Goal: Information Seeking & Learning: Learn about a topic

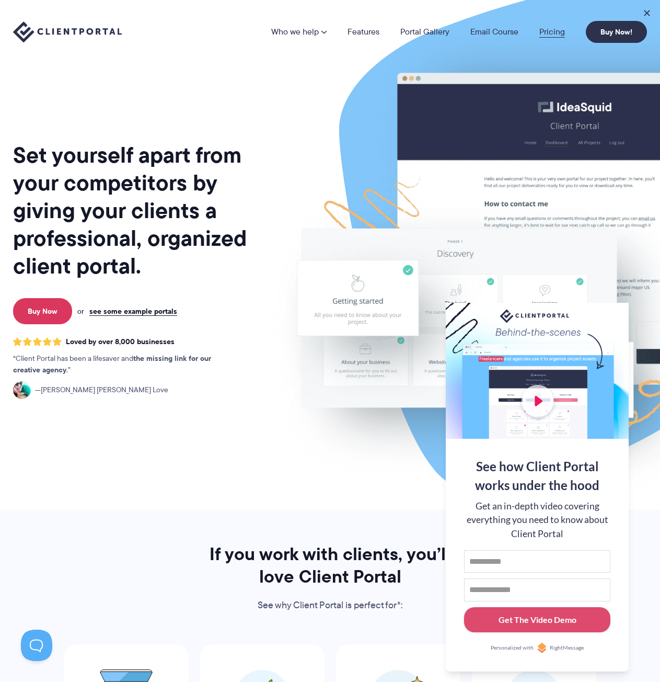
click at [554, 30] on link "Pricing" at bounding box center [553, 32] width 26 height 8
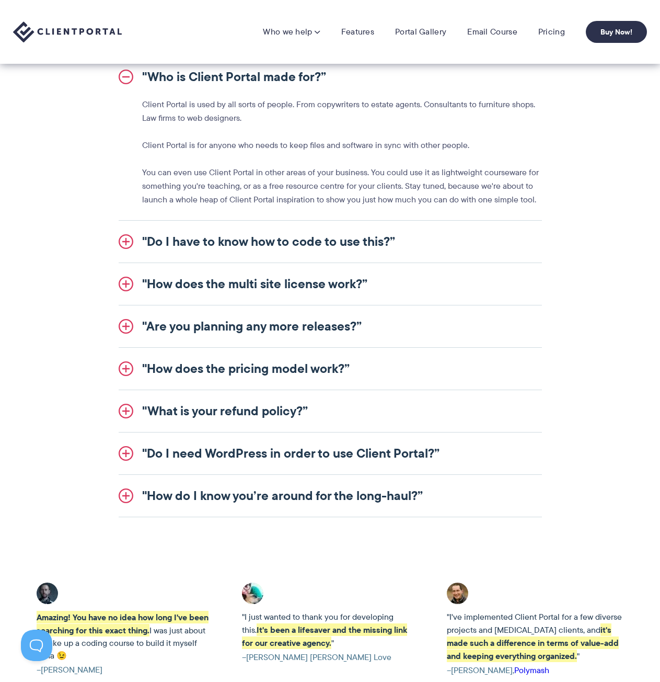
scroll to position [1098, 0]
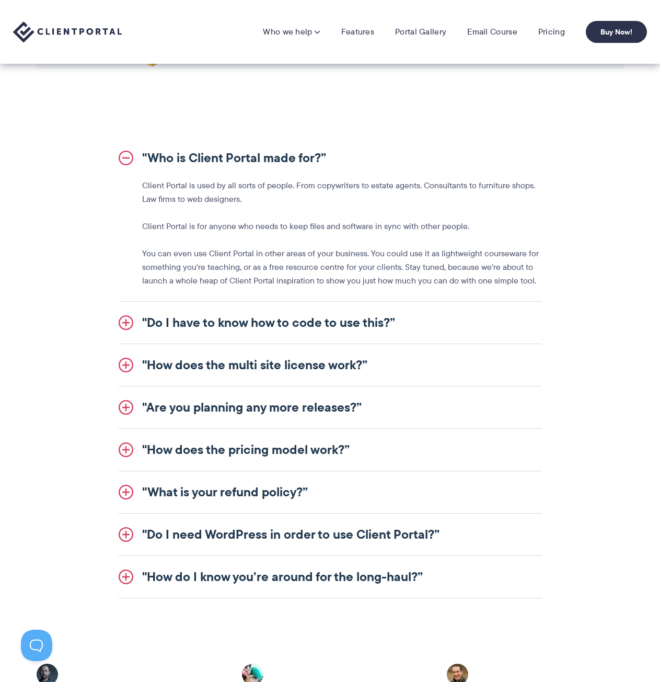
click at [256, 452] on link ""How does the pricing model work?”" at bounding box center [330, 450] width 423 height 42
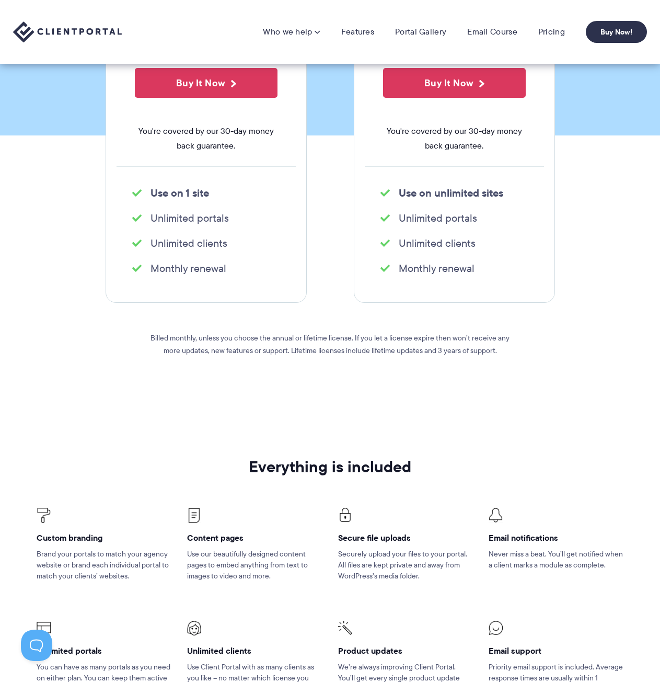
scroll to position [52, 0]
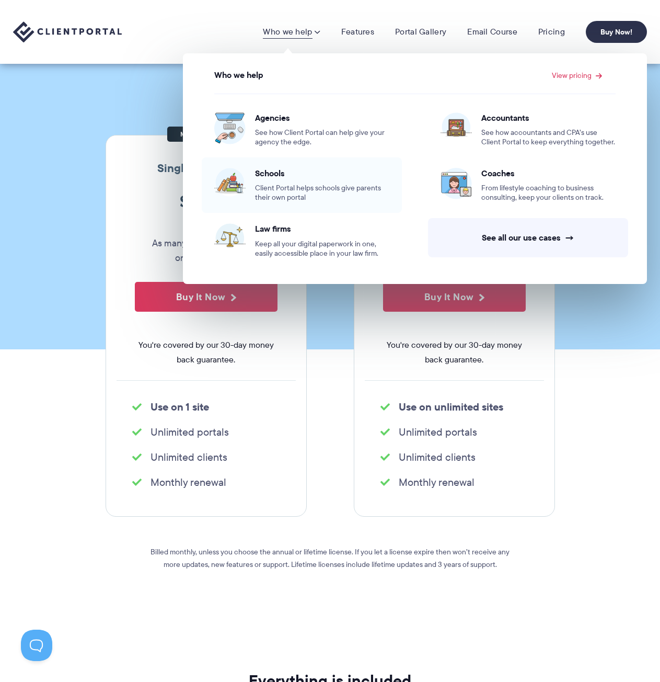
click at [280, 185] on span "Client Portal helps schools give parents their own portal" at bounding box center [322, 193] width 134 height 19
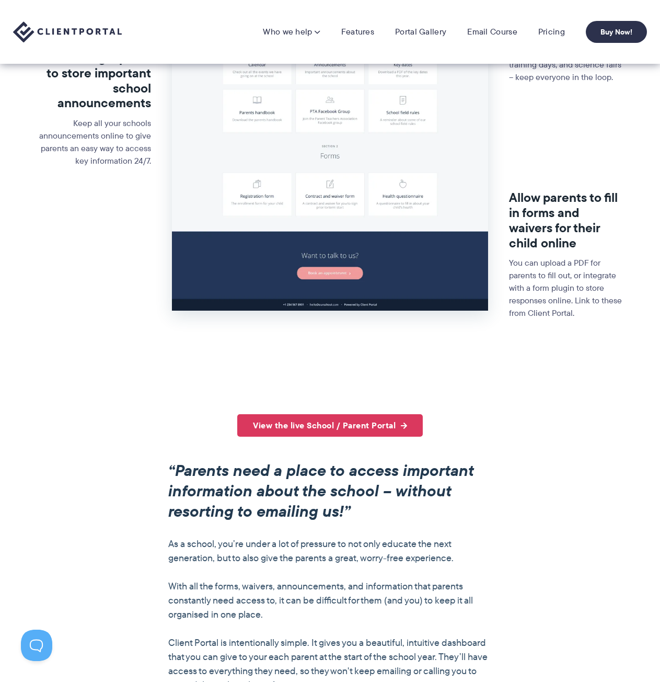
scroll to position [209, 0]
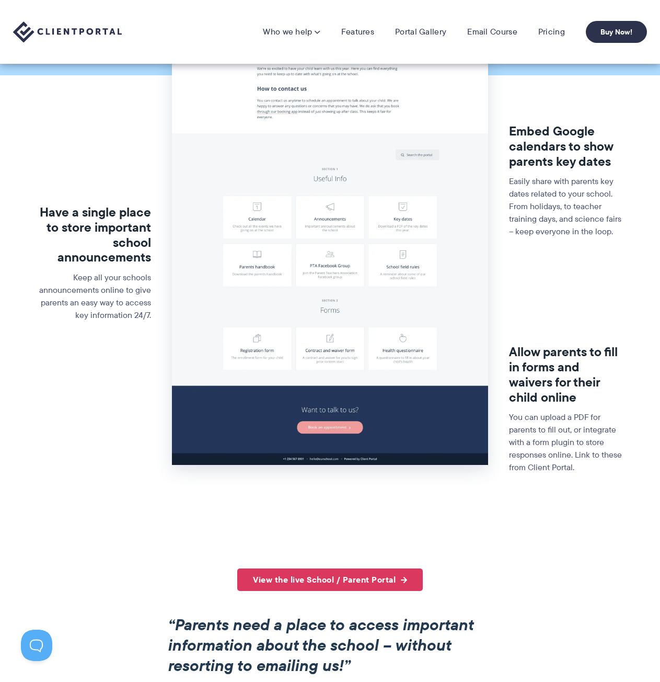
click at [408, 336] on img at bounding box center [330, 203] width 316 height 523
click at [394, 580] on link "View the live School / Parent Portal" at bounding box center [330, 579] width 186 height 22
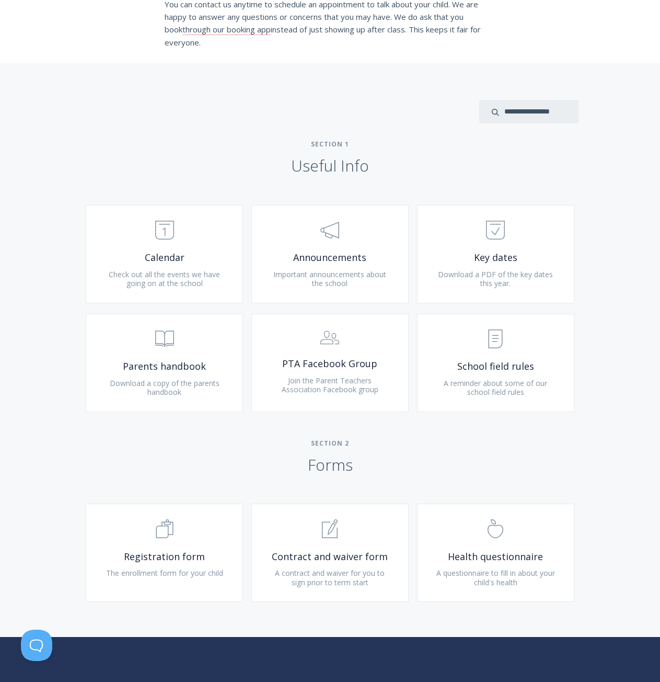
scroll to position [314, 0]
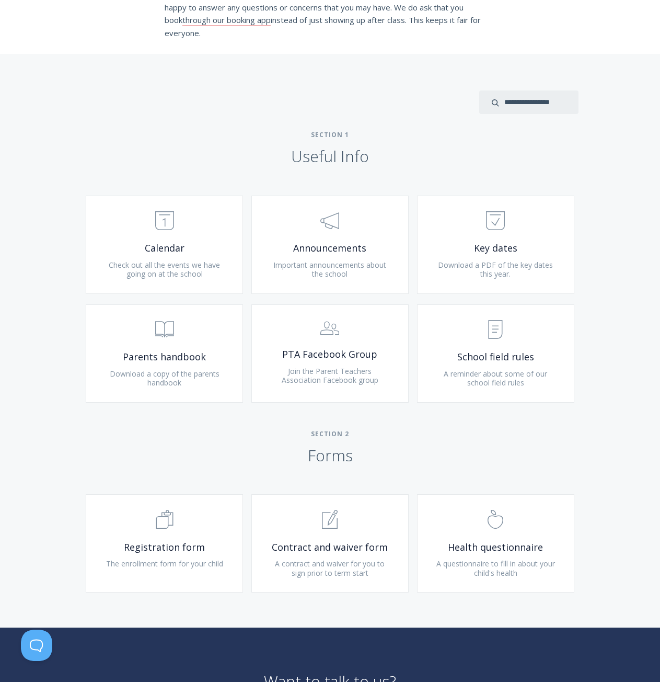
click at [579, 447] on h2 "Section 2 Forms" at bounding box center [330, 448] width 660 height 36
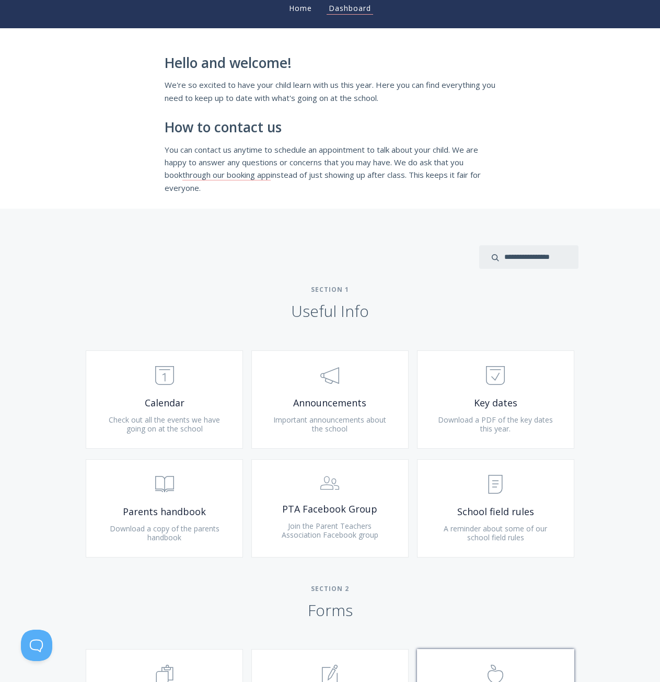
scroll to position [157, 0]
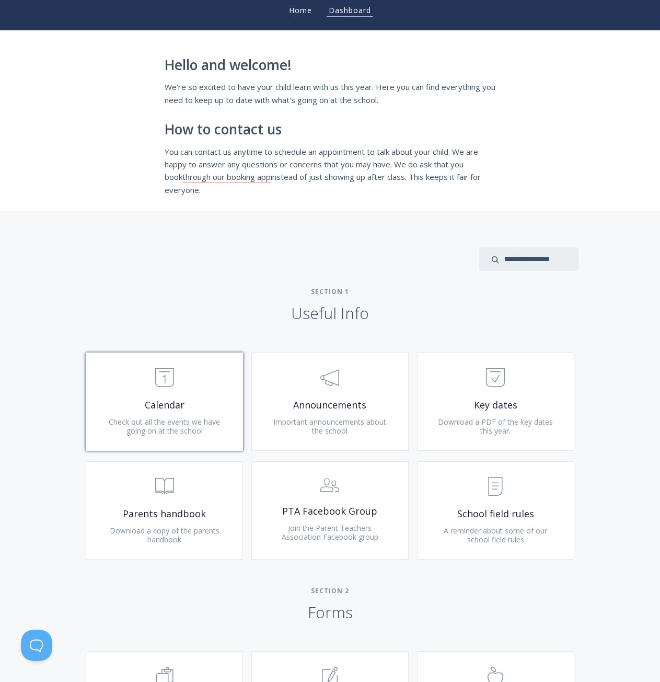
click at [182, 412] on link ".st0{fill:none;stroke:#000000;stroke-width:2;stroke-miterlimit:10;} Untitled-18…" at bounding box center [164, 401] width 157 height 98
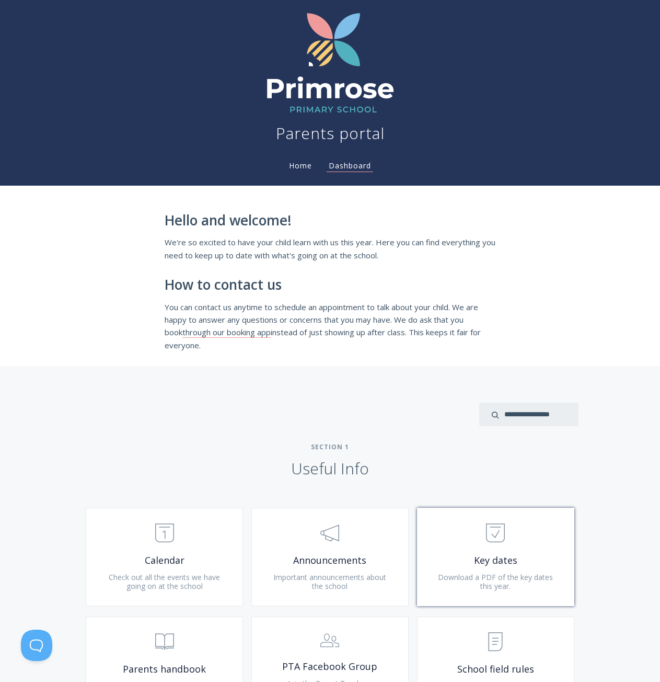
scroll to position [0, 0]
